Goal: Task Accomplishment & Management: Manage account settings

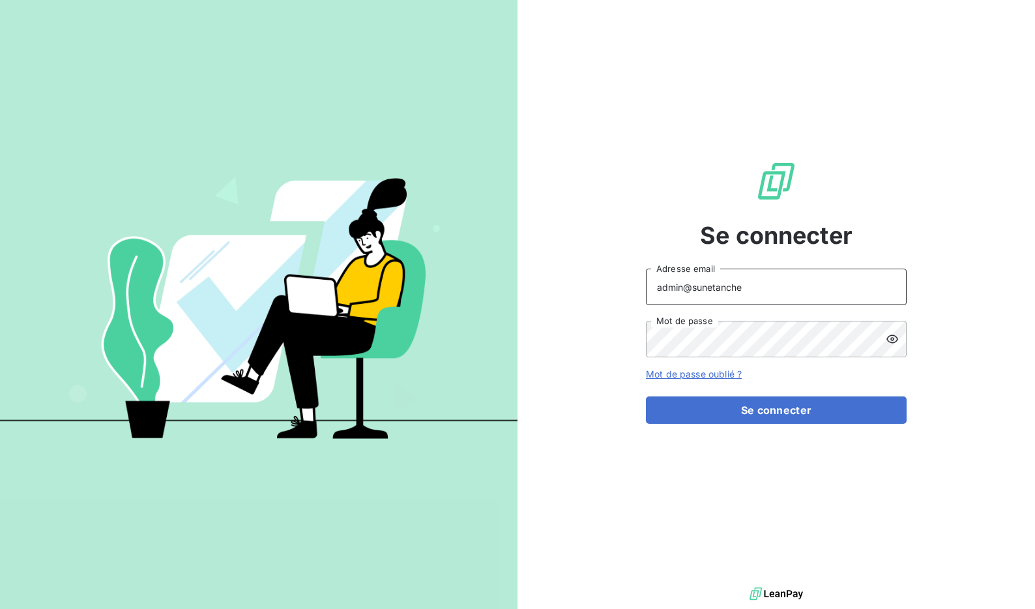
click at [763, 293] on input "admin@sunetanche" at bounding box center [776, 287] width 261 height 37
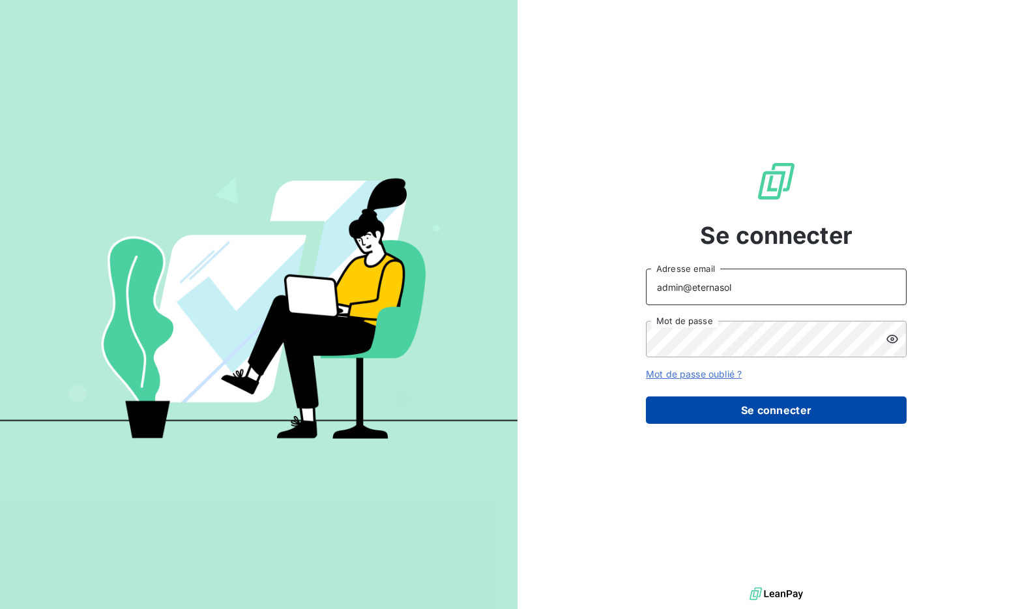
type input "admin@eternasol"
click at [760, 411] on button "Se connecter" at bounding box center [776, 409] width 261 height 27
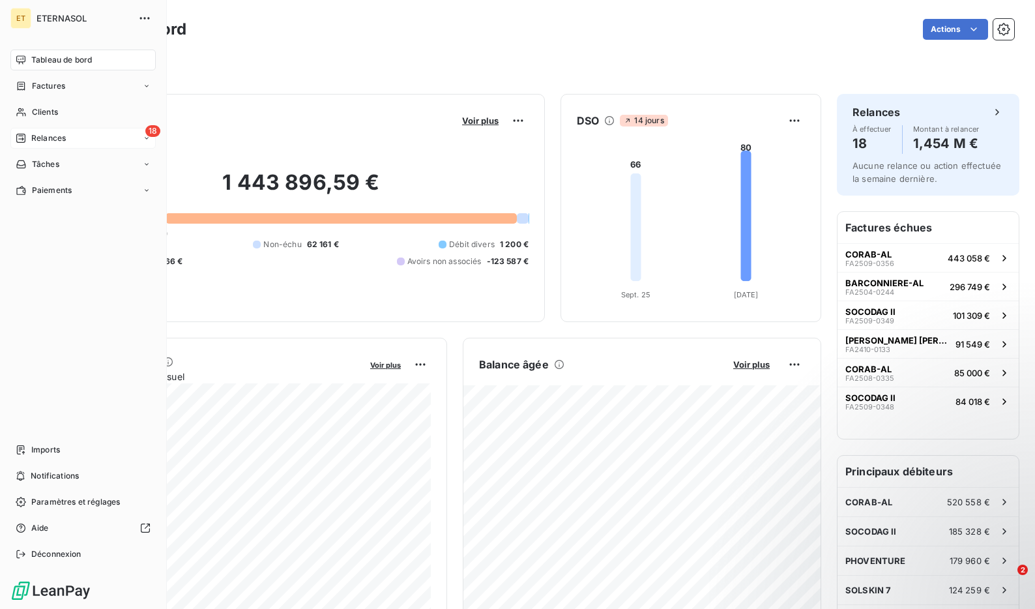
click at [33, 145] on div "18 Relances" at bounding box center [82, 138] width 145 height 21
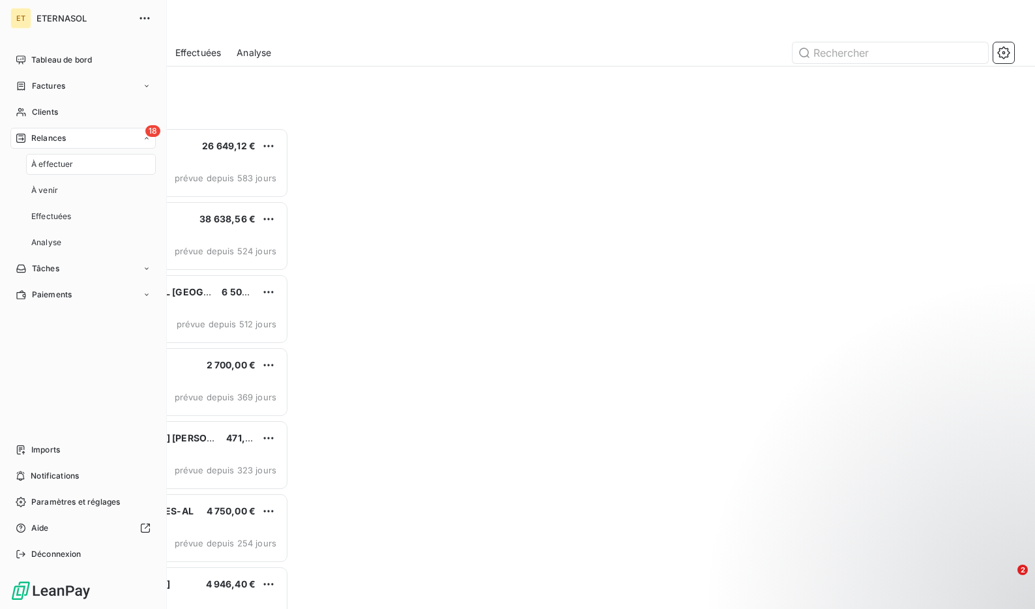
scroll to position [481, 226]
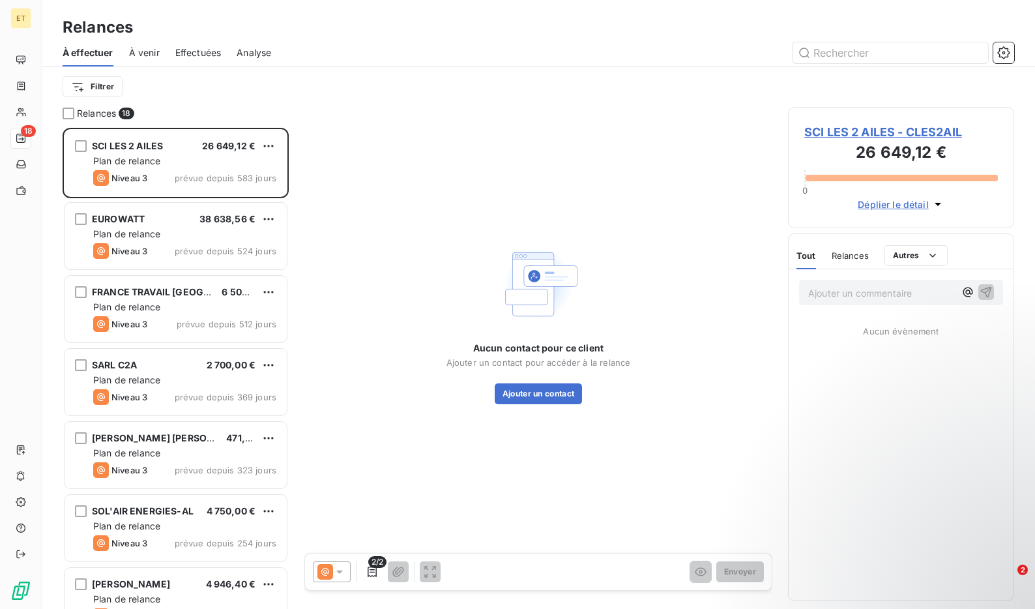
click at [201, 49] on span "Effectuées" at bounding box center [198, 52] width 46 height 13
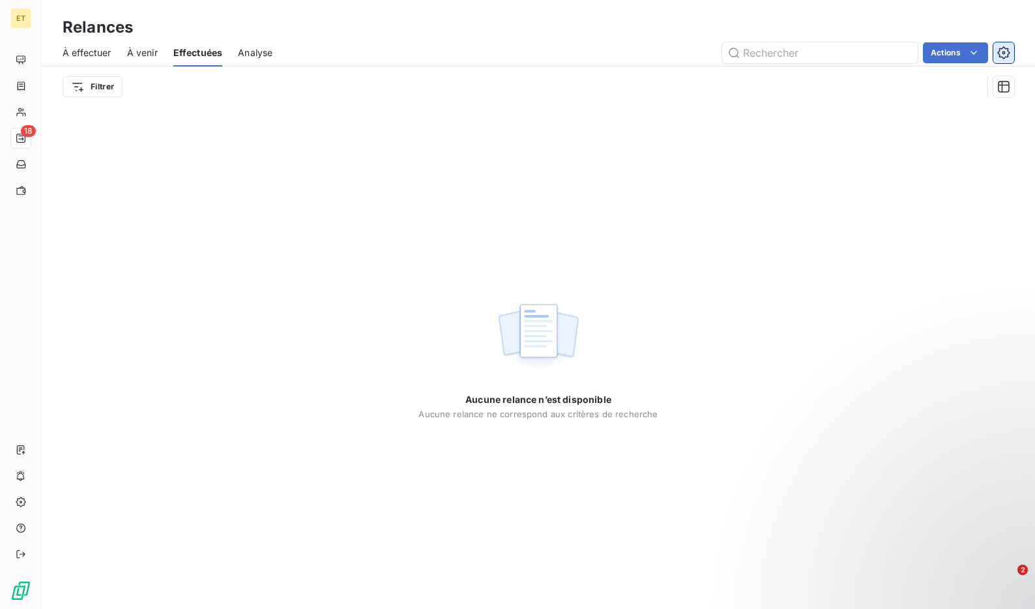
click at [1000, 53] on icon "button" at bounding box center [1004, 52] width 12 height 12
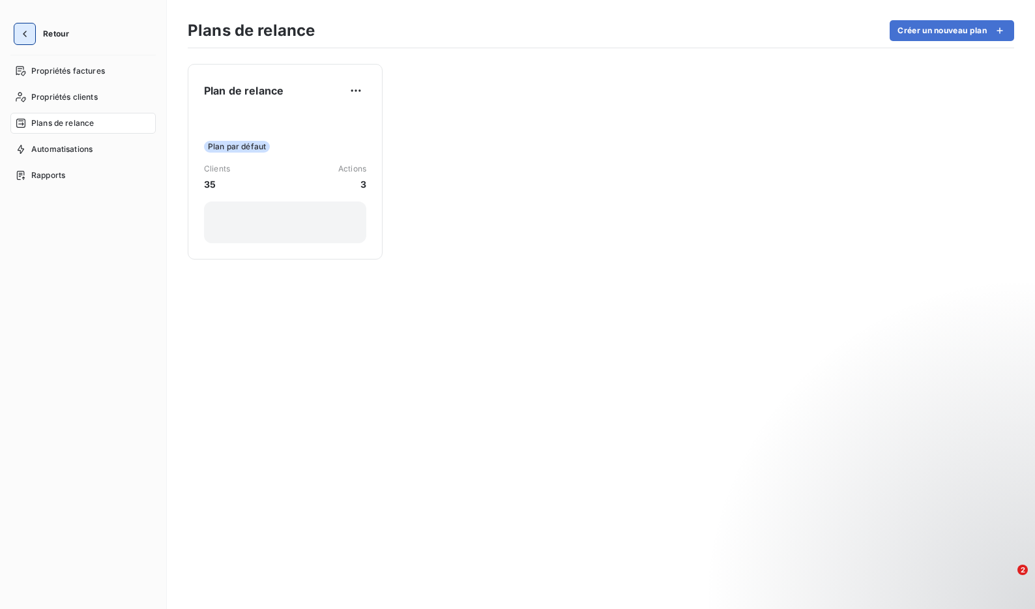
click at [24, 35] on icon "button" at bounding box center [24, 33] width 13 height 13
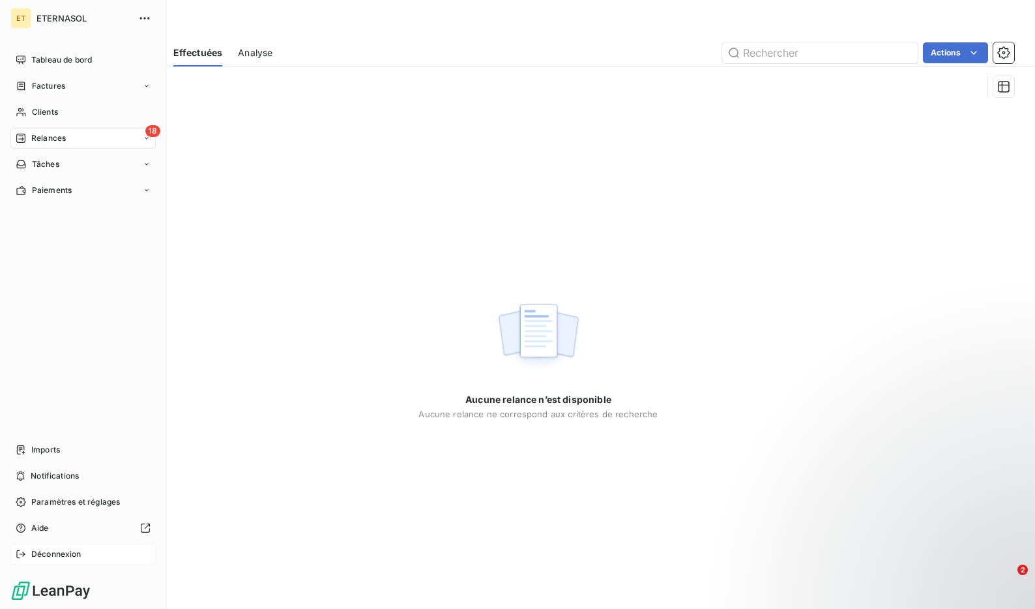
click at [45, 544] on div "Déconnexion" at bounding box center [82, 554] width 145 height 21
